Goal: Navigation & Orientation: Find specific page/section

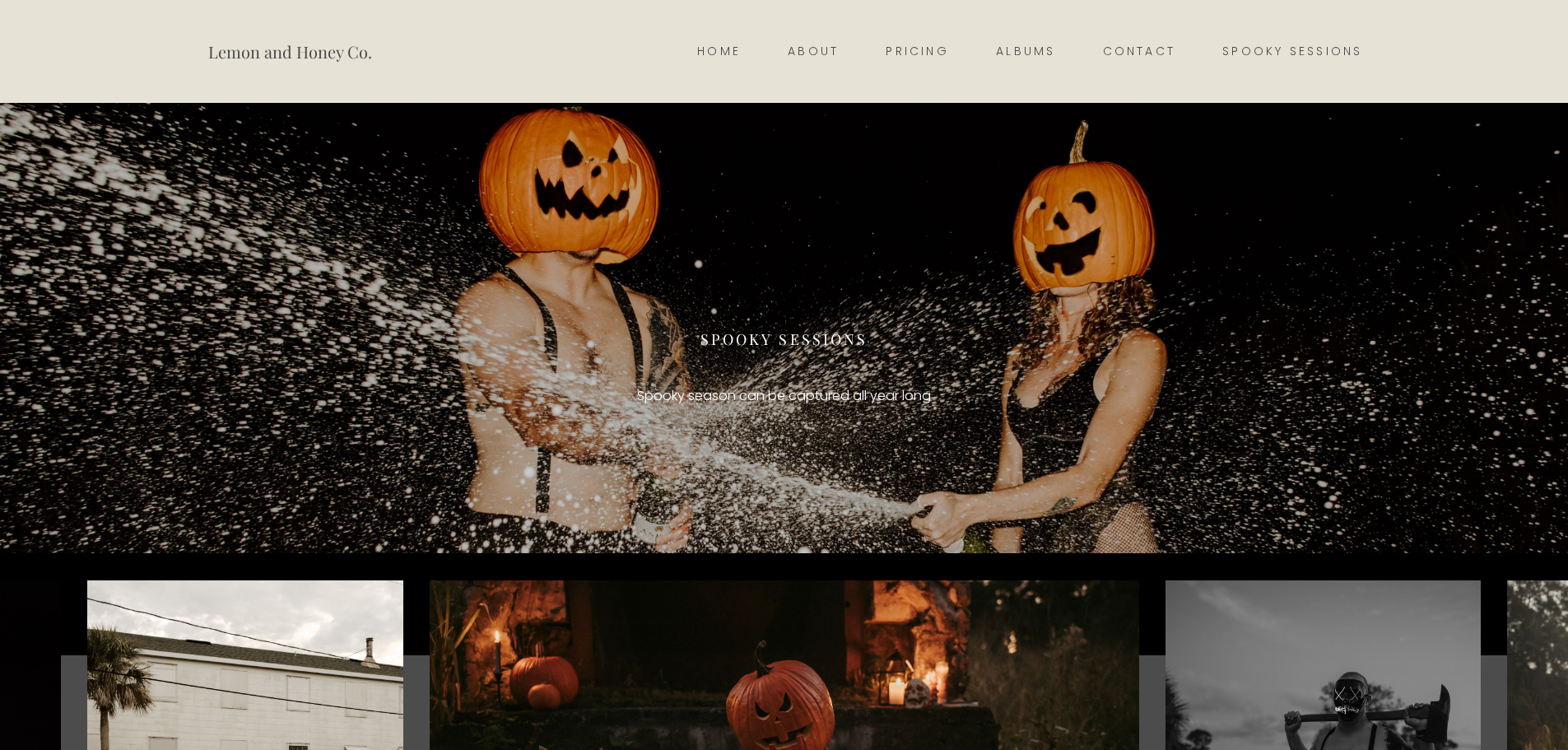
click at [1240, 57] on link "Spooky Sessions" at bounding box center [1292, 51] width 187 height 23
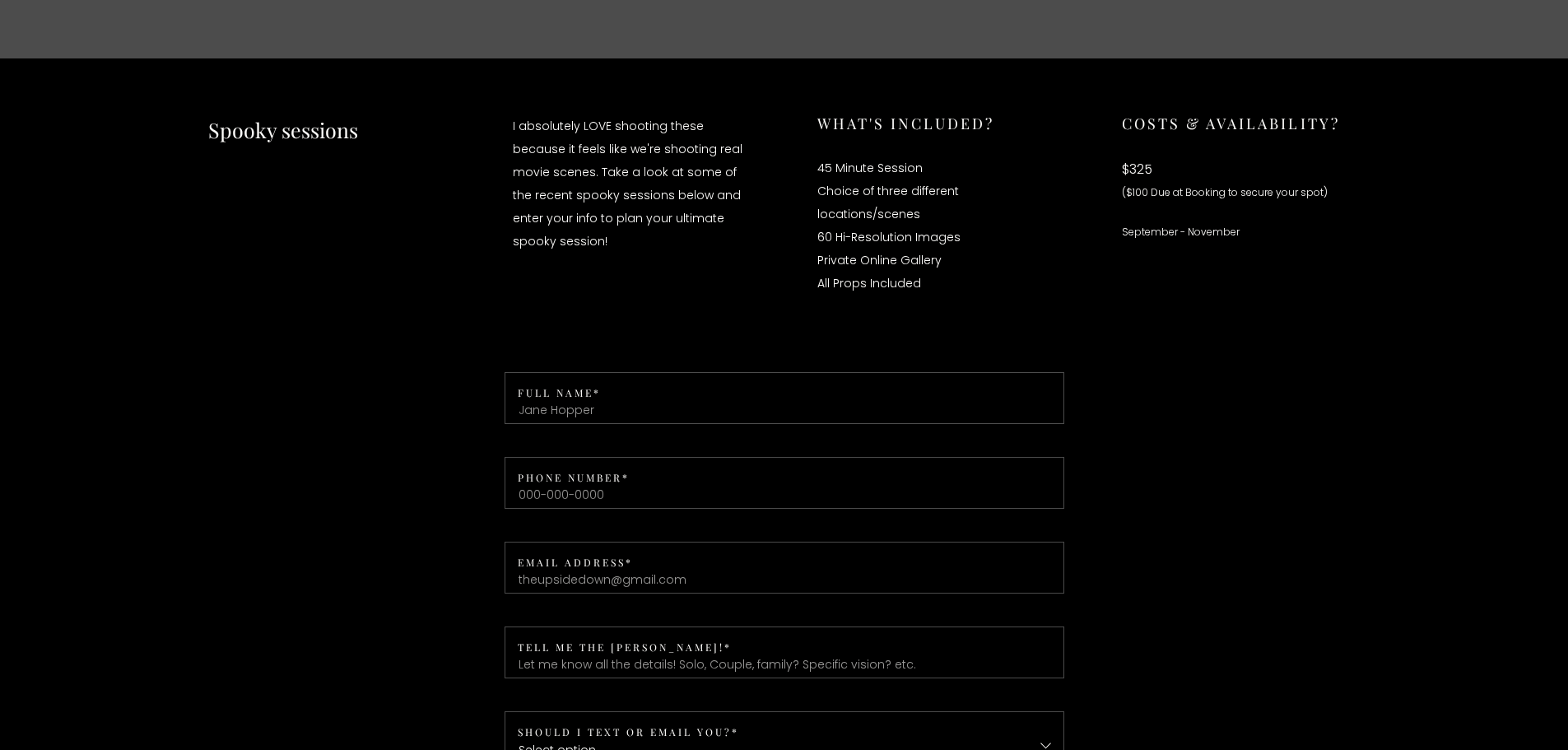
scroll to position [1180, 0]
click at [611, 423] on input "Full Name *" at bounding box center [785, 399] width 560 height 52
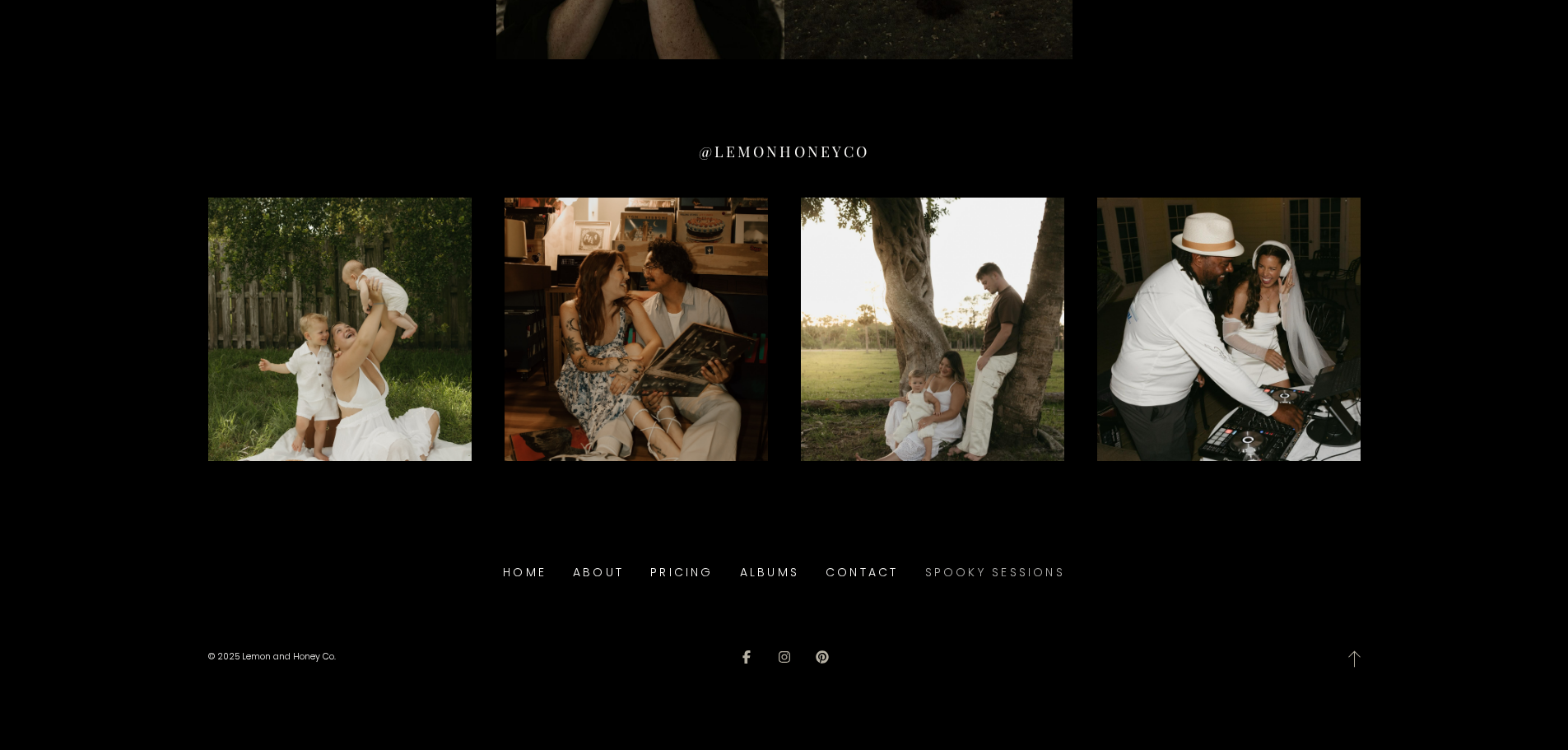
scroll to position [8463, 0]
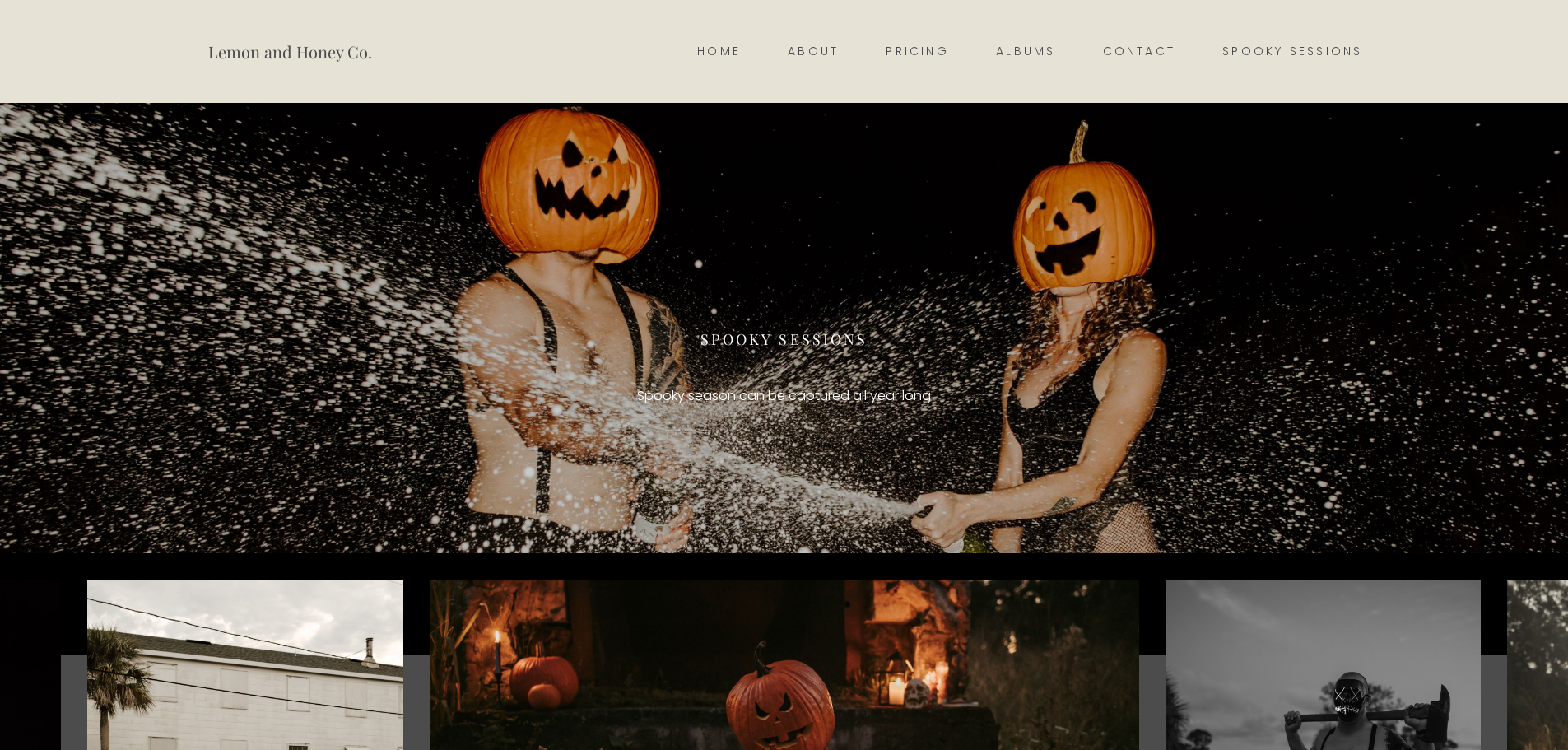
scroll to position [20, 0]
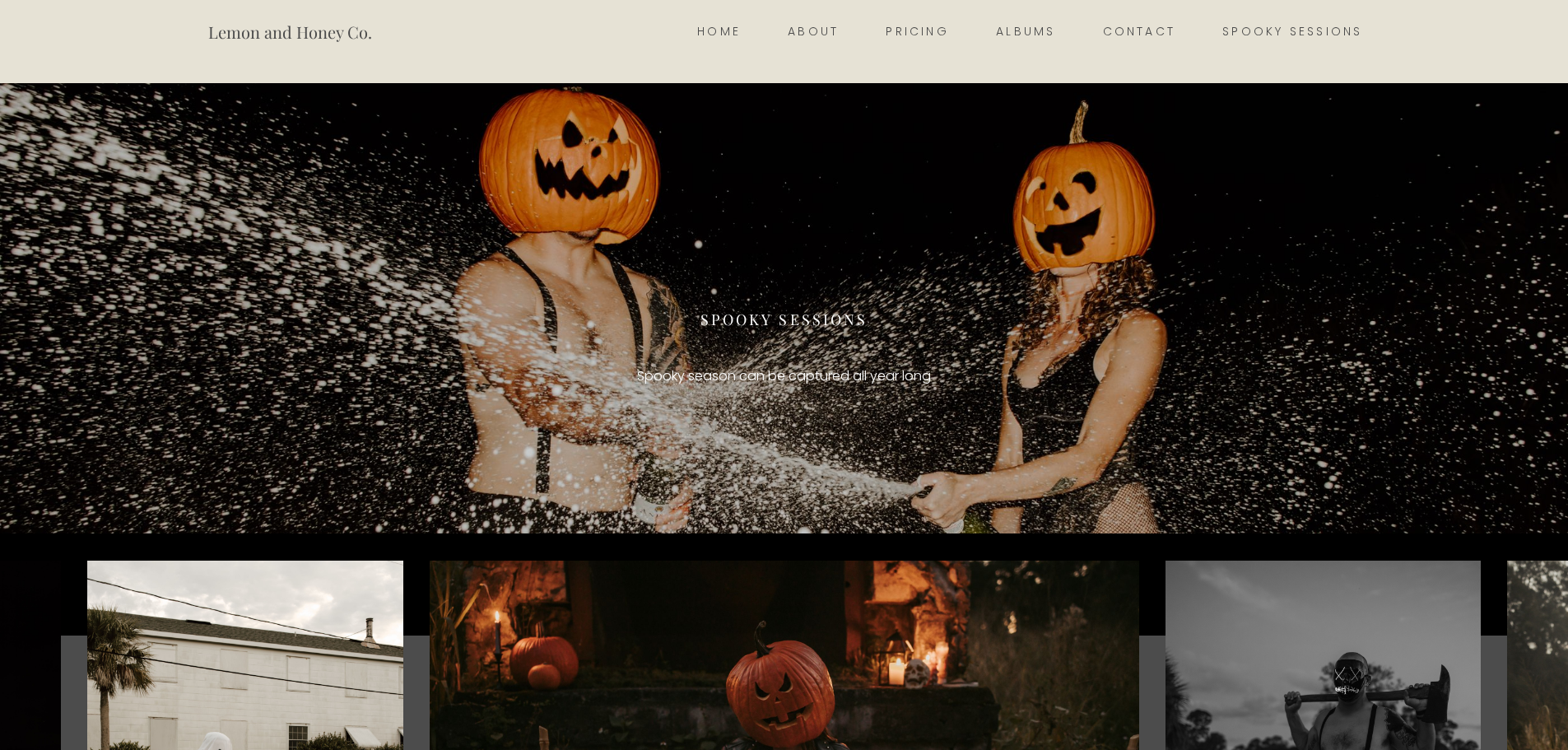
click at [1120, 36] on link "Contact" at bounding box center [1139, 32] width 120 height 23
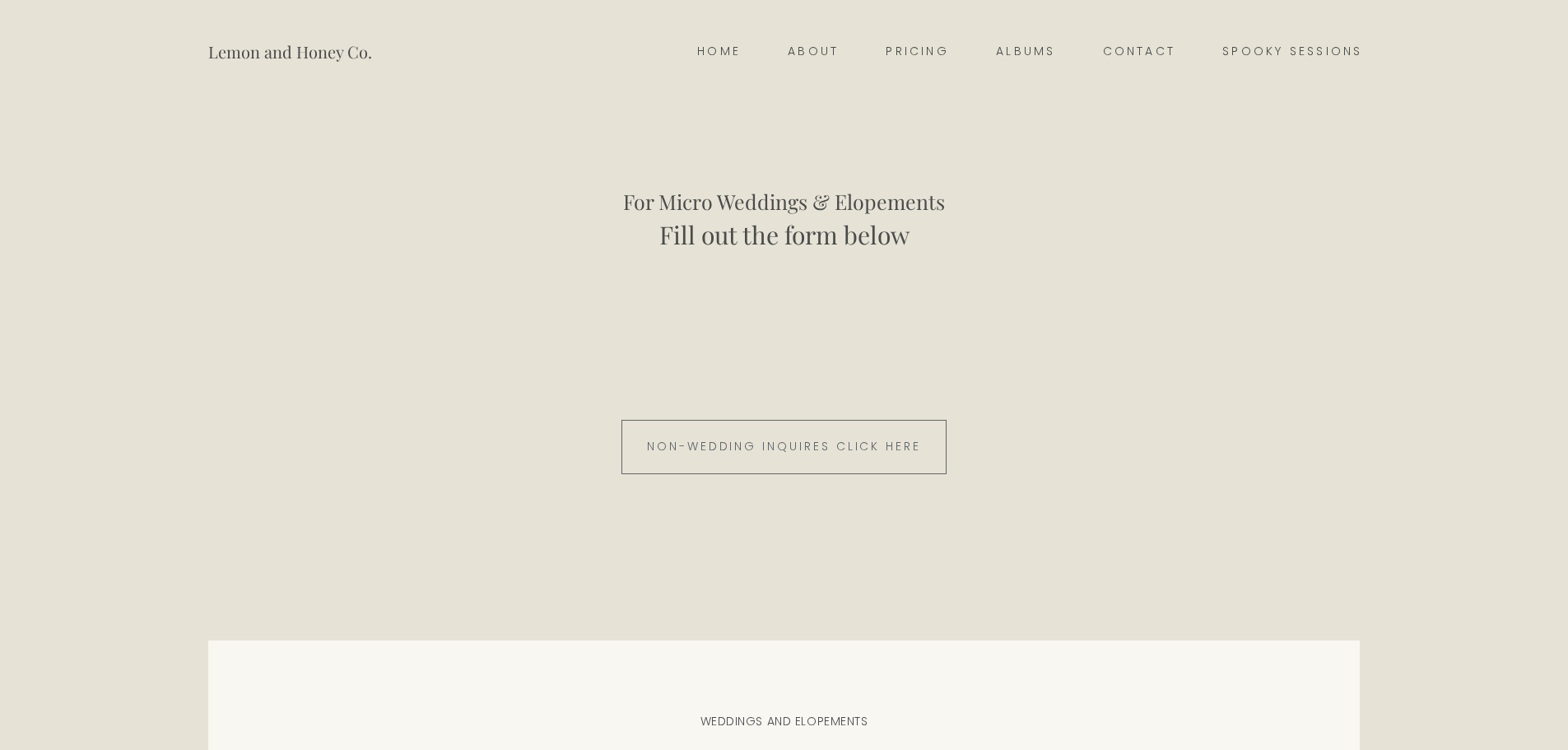
click at [915, 48] on link "Pricing" at bounding box center [918, 51] width 110 height 23
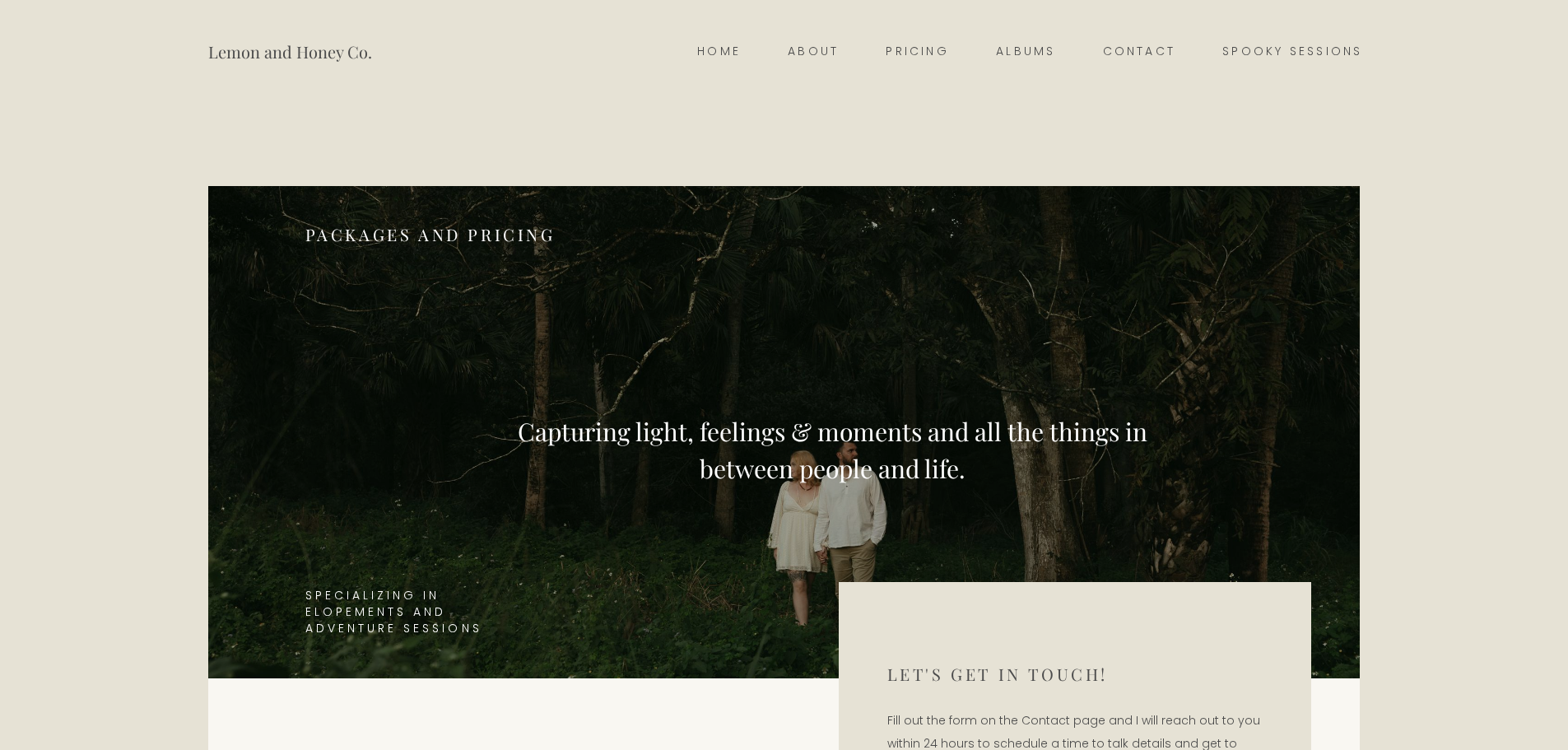
click at [1135, 54] on link "Contact" at bounding box center [1139, 51] width 120 height 23
